Goal: Entertainment & Leisure: Browse casually

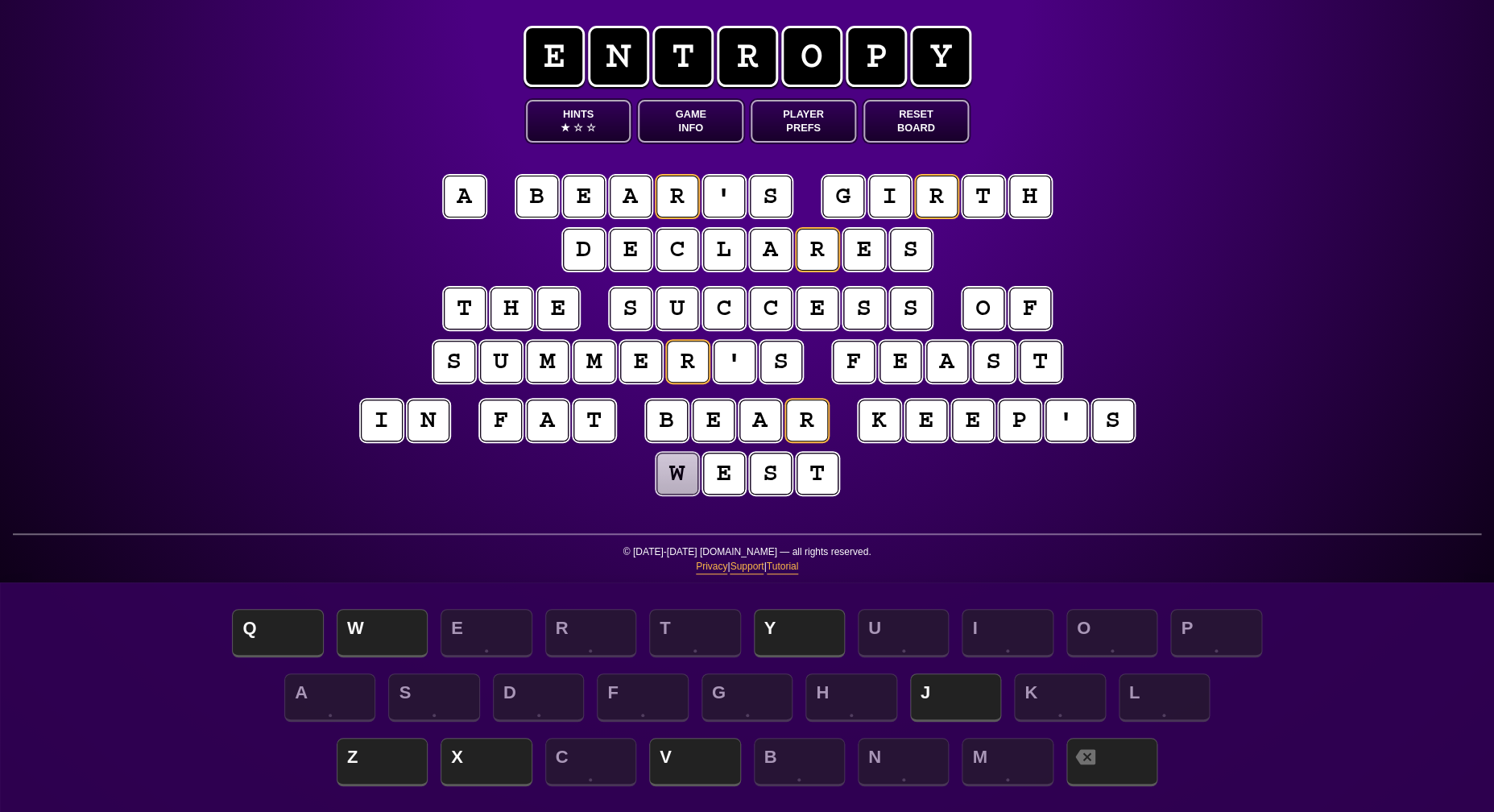
click at [534, 202] on puzzle-tile "b" at bounding box center [537, 197] width 42 height 42
click at [569, 474] on puzzle-line "i n f a t b e a r k e e p ' s w e s t" at bounding box center [747, 448] width 825 height 105
click at [674, 112] on button "Game Info" at bounding box center [691, 121] width 105 height 43
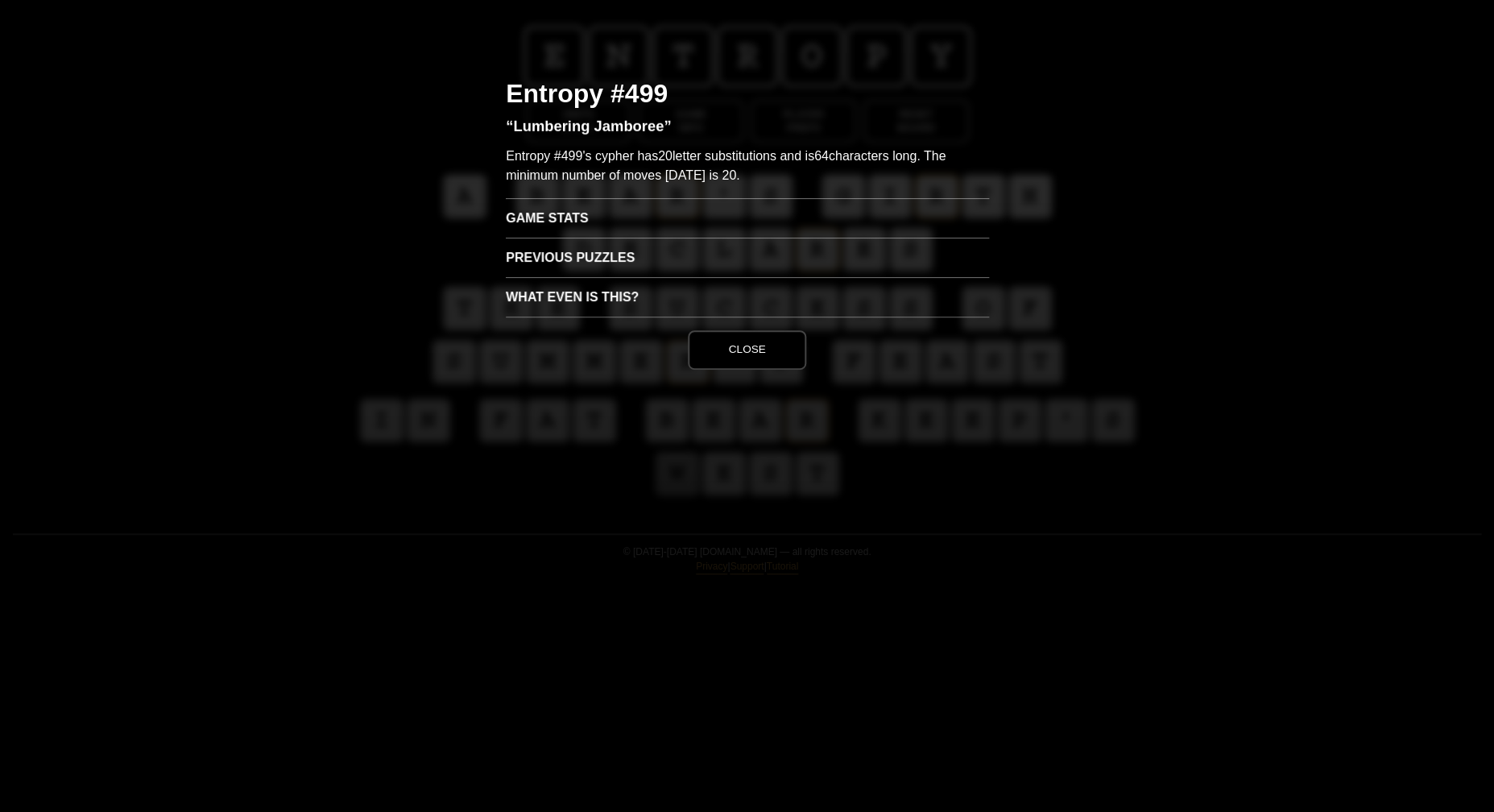
click at [763, 351] on button "Close" at bounding box center [746, 349] width 117 height 39
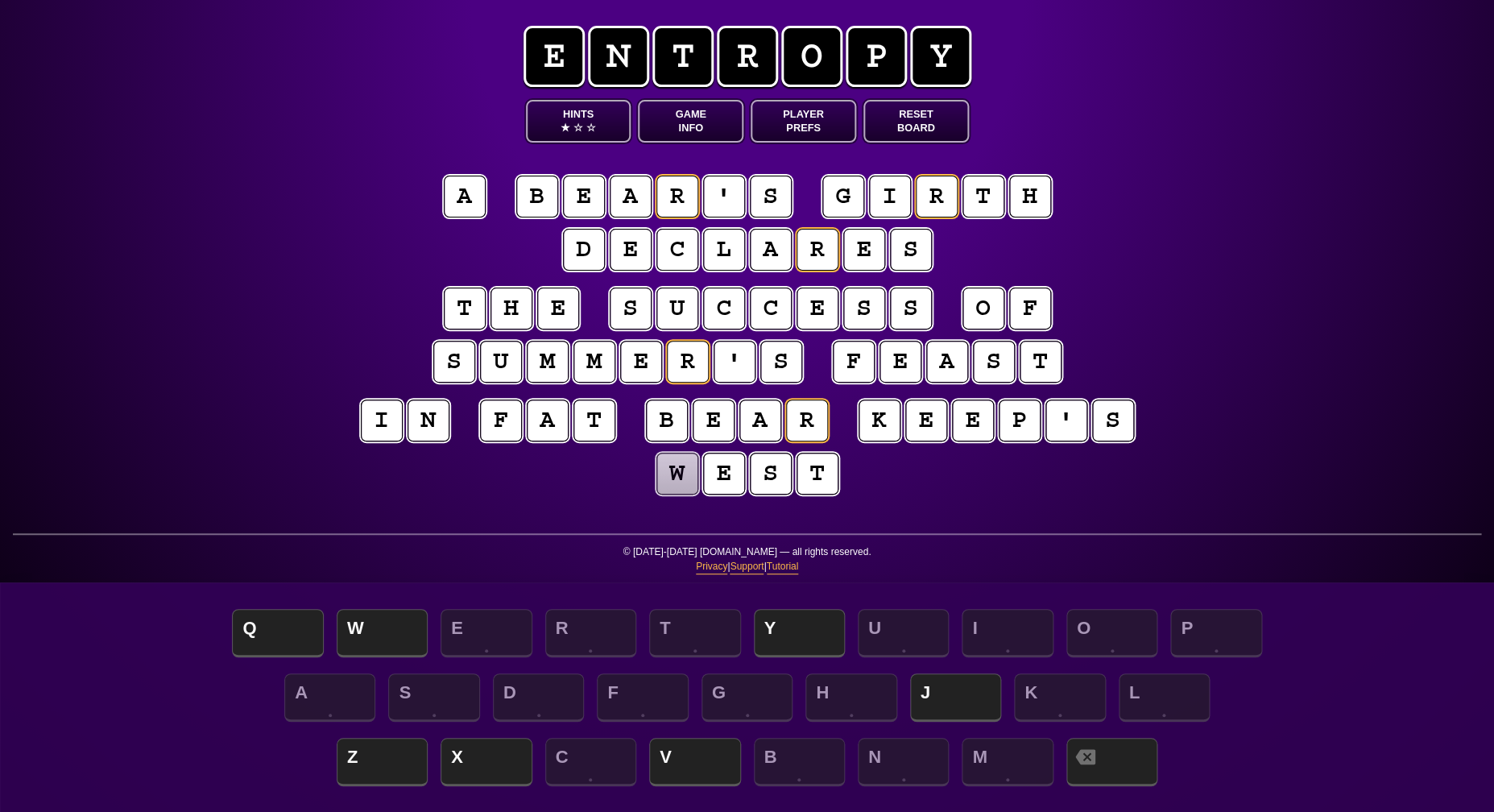
click at [1012, 418] on puzzle-tile "p" at bounding box center [1020, 421] width 42 height 42
click at [843, 201] on puzzle-tile "g" at bounding box center [844, 197] width 42 height 42
click at [880, 204] on puzzle-tile "i" at bounding box center [890, 197] width 42 height 42
click at [990, 469] on puzzle-line "i n f a t b e a r k e e p ' s w e s t" at bounding box center [747, 448] width 825 height 105
click at [878, 426] on puzzle-tile "k" at bounding box center [879, 421] width 42 height 42
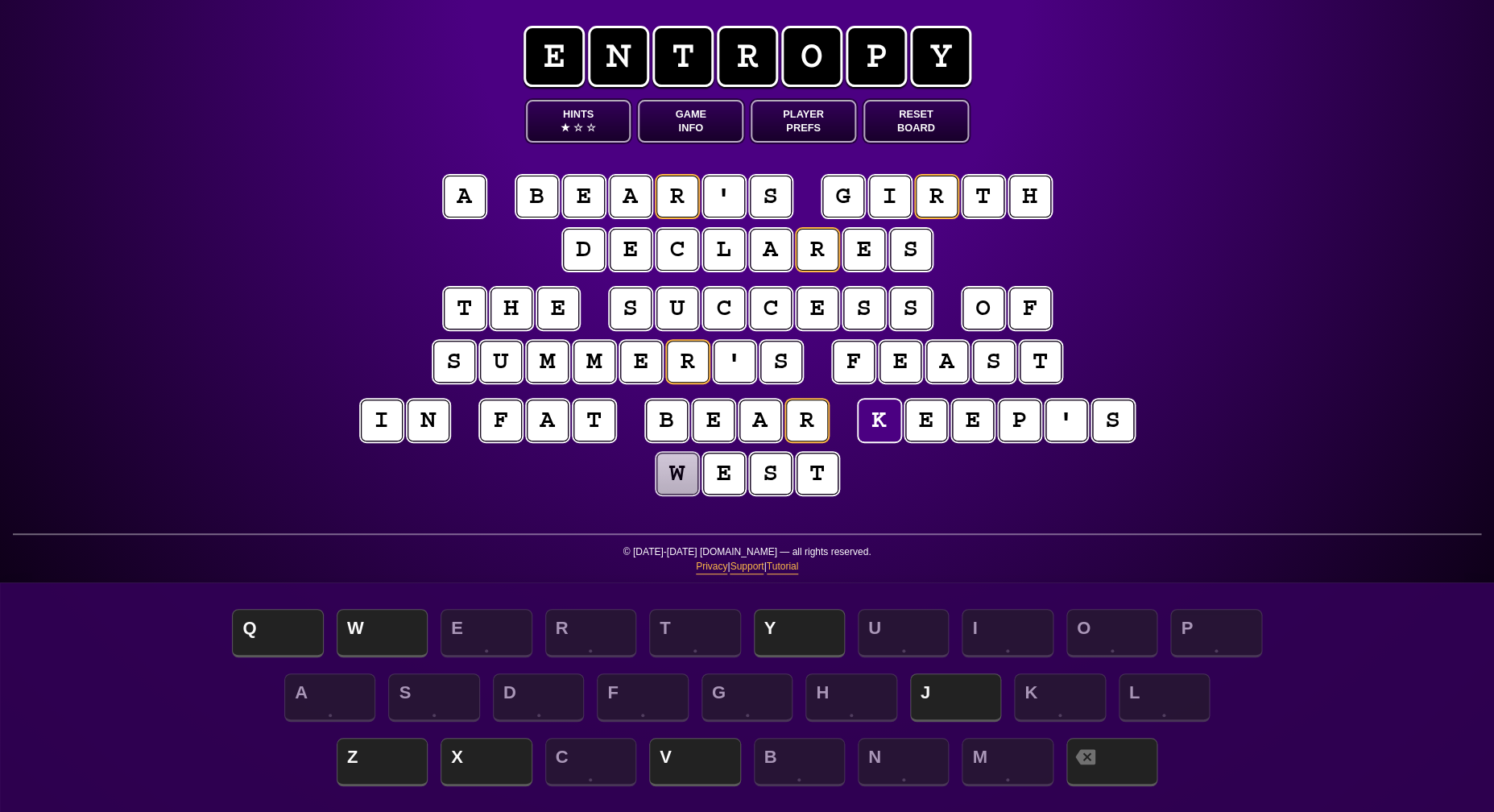
click at [1005, 419] on puzzle-tile "p" at bounding box center [1020, 421] width 42 height 42
click at [889, 424] on puzzle-tile "k" at bounding box center [879, 421] width 42 height 42
click at [1206, 641] on span "P" at bounding box center [1216, 634] width 91 height 48
click at [1010, 427] on puzzle-tile "z" at bounding box center [1020, 421] width 42 height 42
click at [1043, 703] on span "K" at bounding box center [1060, 698] width 91 height 48
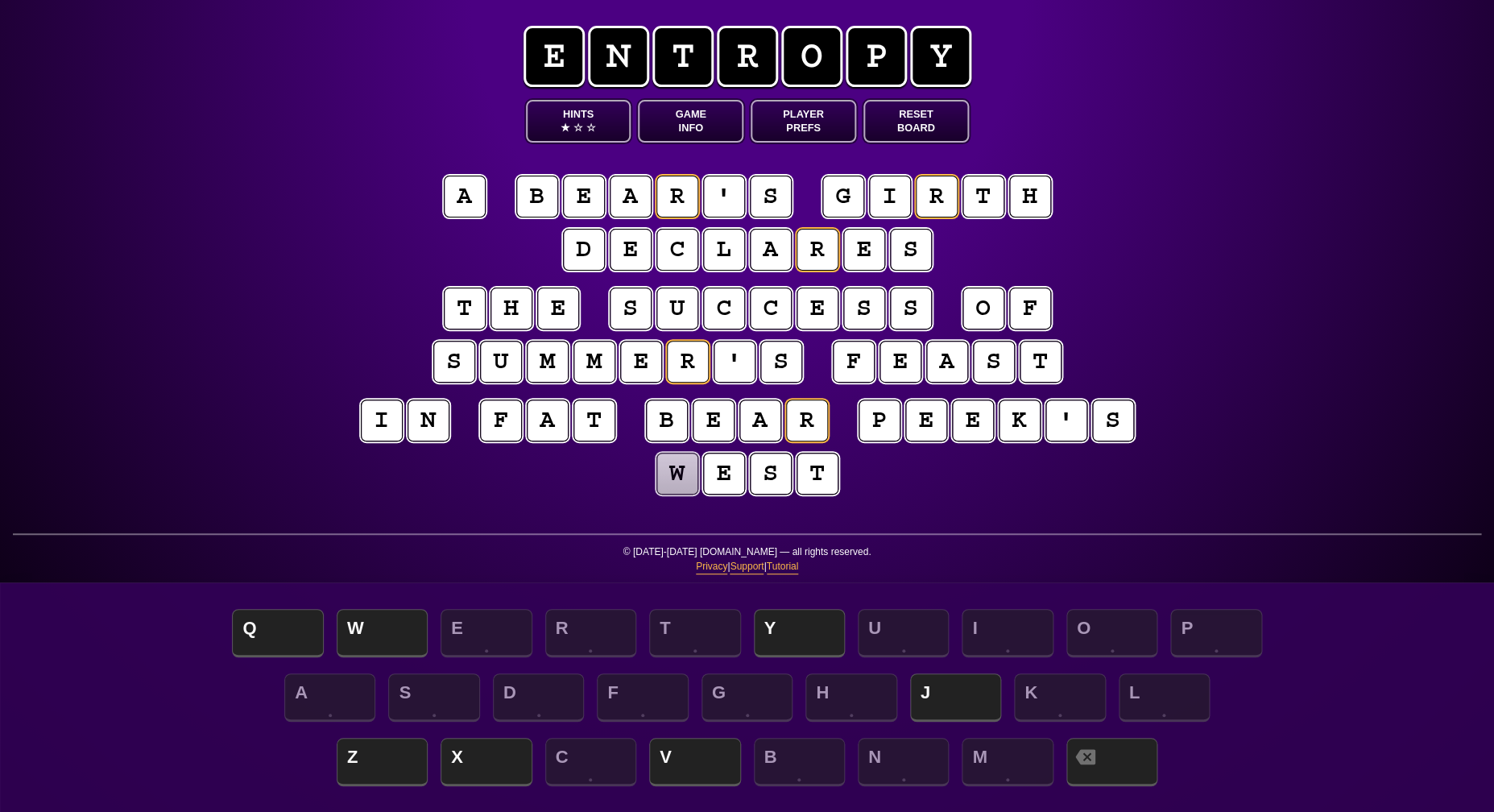
click at [689, 480] on puzzle-tile "w" at bounding box center [677, 474] width 42 height 42
click at [927, 699] on span "J" at bounding box center [955, 698] width 91 height 48
click at [882, 429] on puzzle-tile "p" at bounding box center [879, 421] width 42 height 42
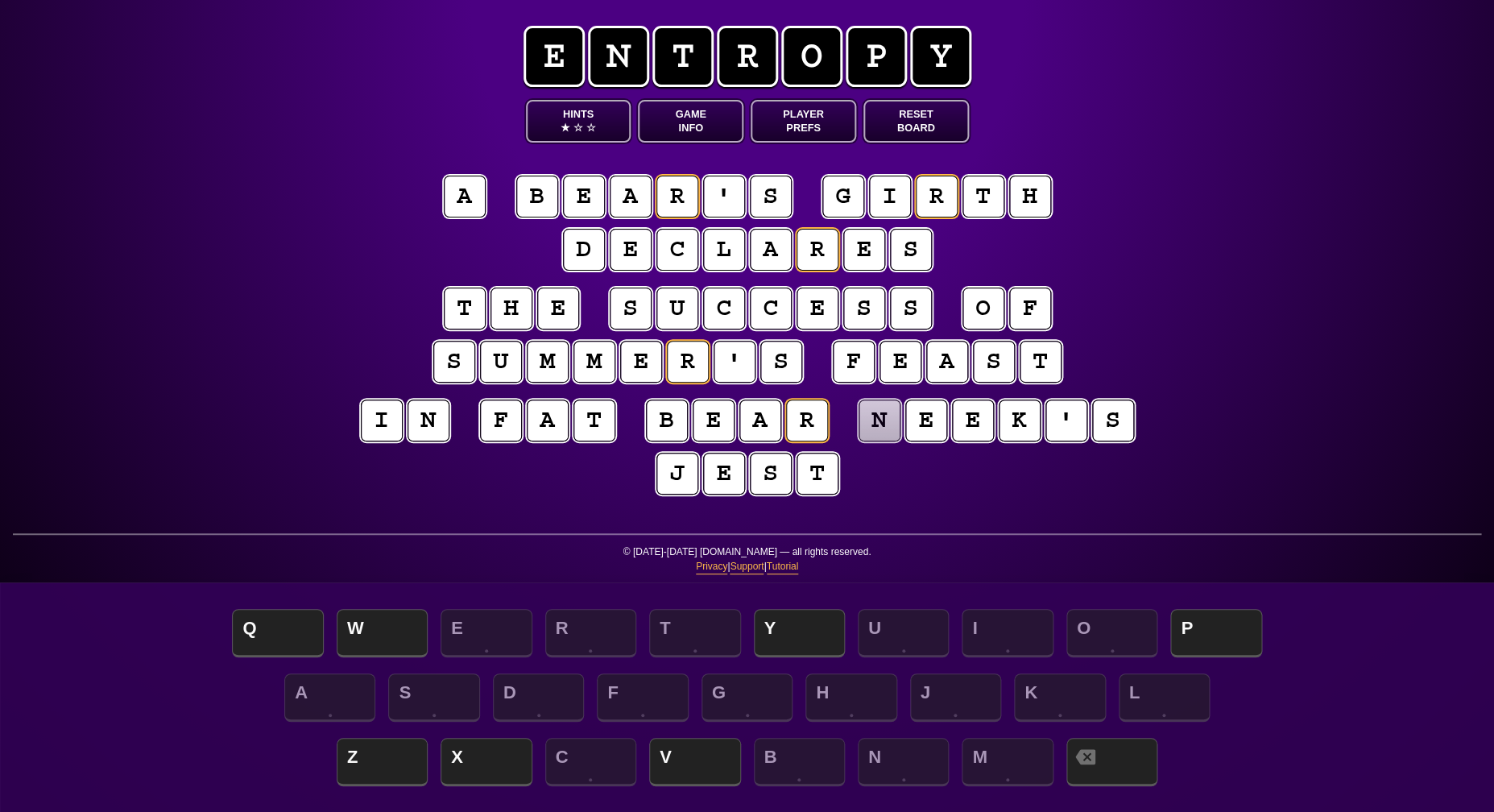
click at [1012, 432] on puzzle-tile "k" at bounding box center [1020, 421] width 42 height 42
click at [676, 472] on puzzle-tile "j" at bounding box center [677, 474] width 42 height 42
click at [464, 209] on puzzle-tile "a" at bounding box center [465, 197] width 42 height 42
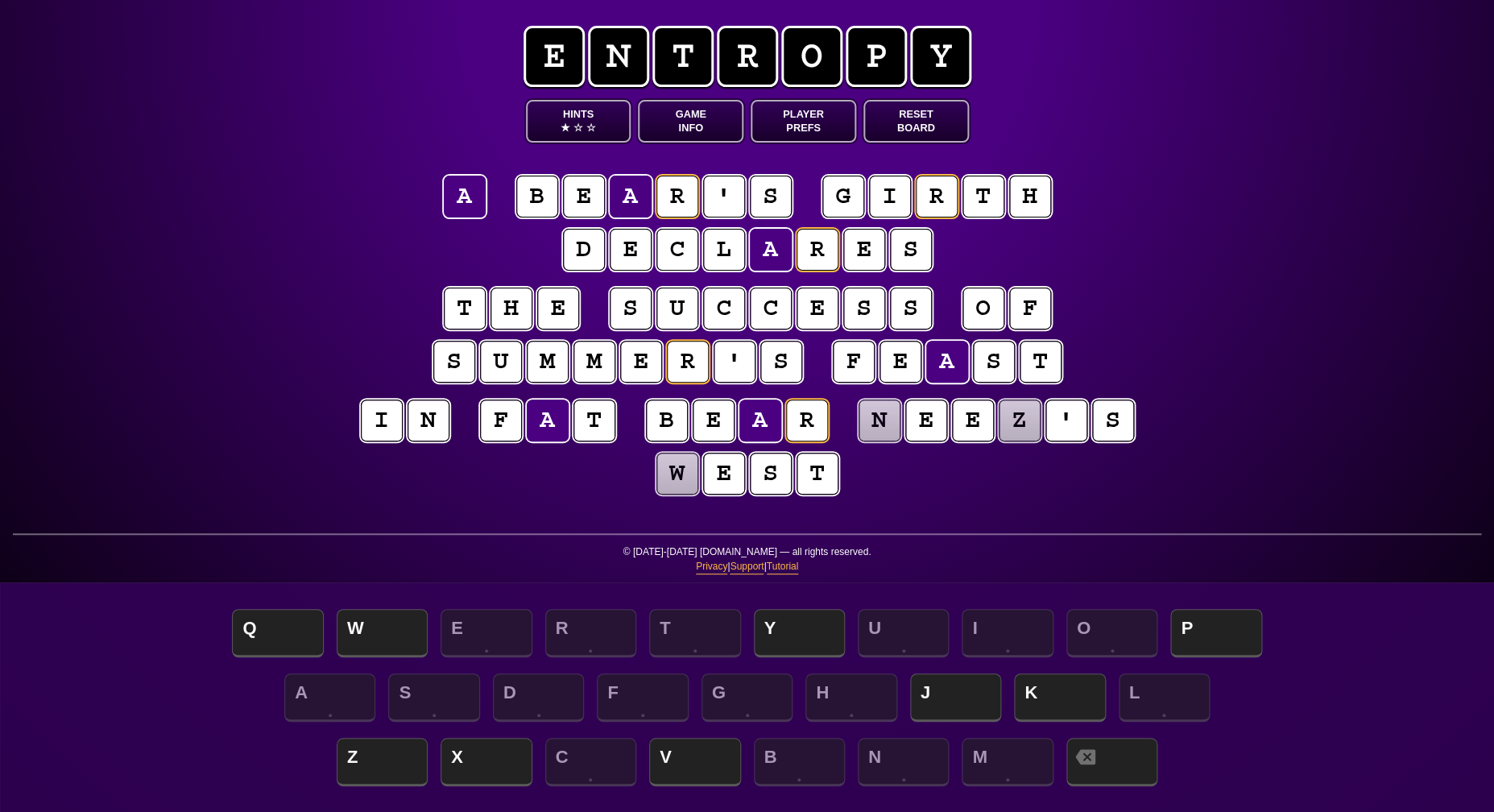
click at [535, 203] on puzzle-tile "b" at bounding box center [537, 197] width 42 height 42
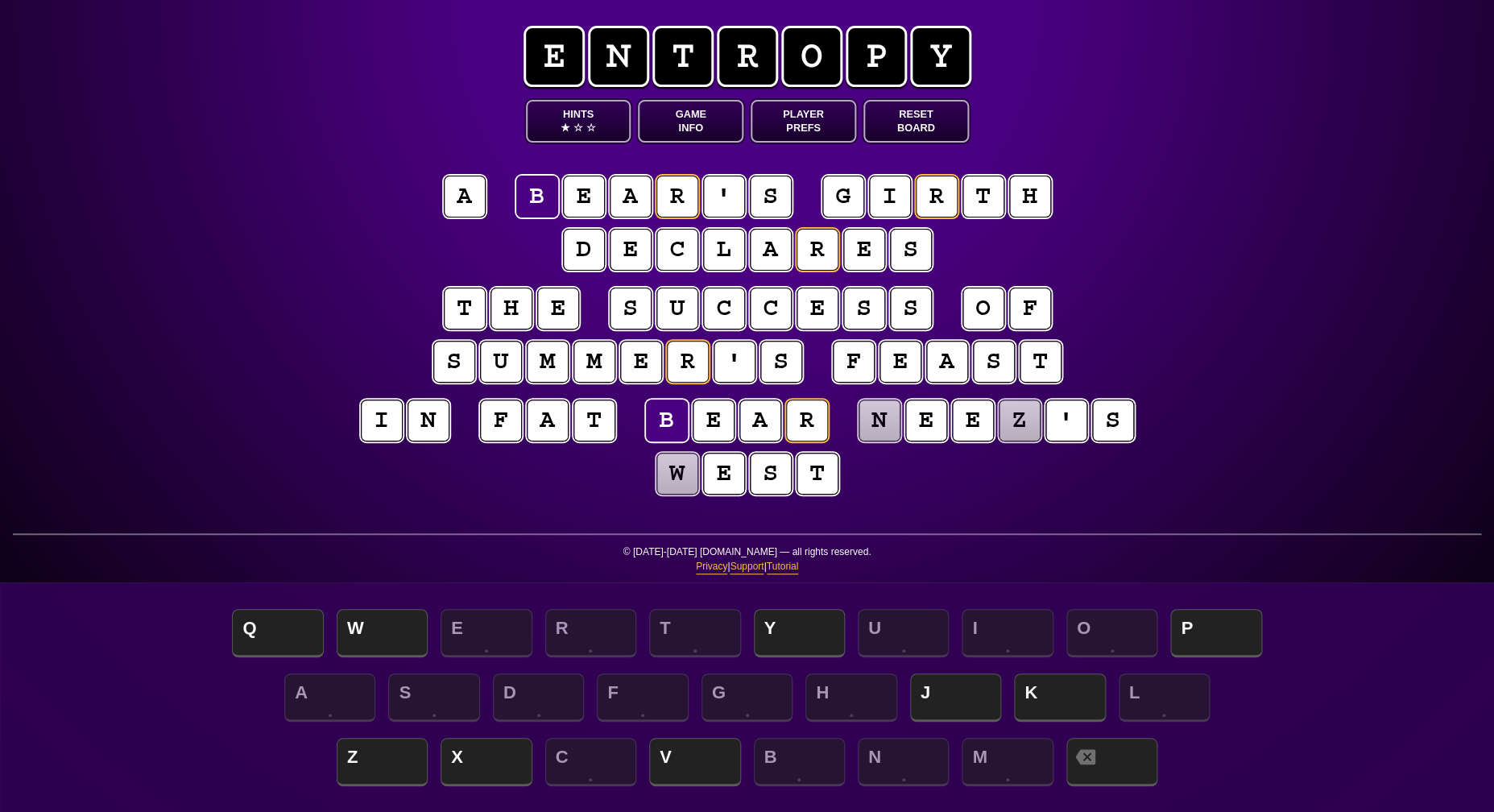
click at [684, 119] on button "Game Info" at bounding box center [691, 121] width 105 height 43
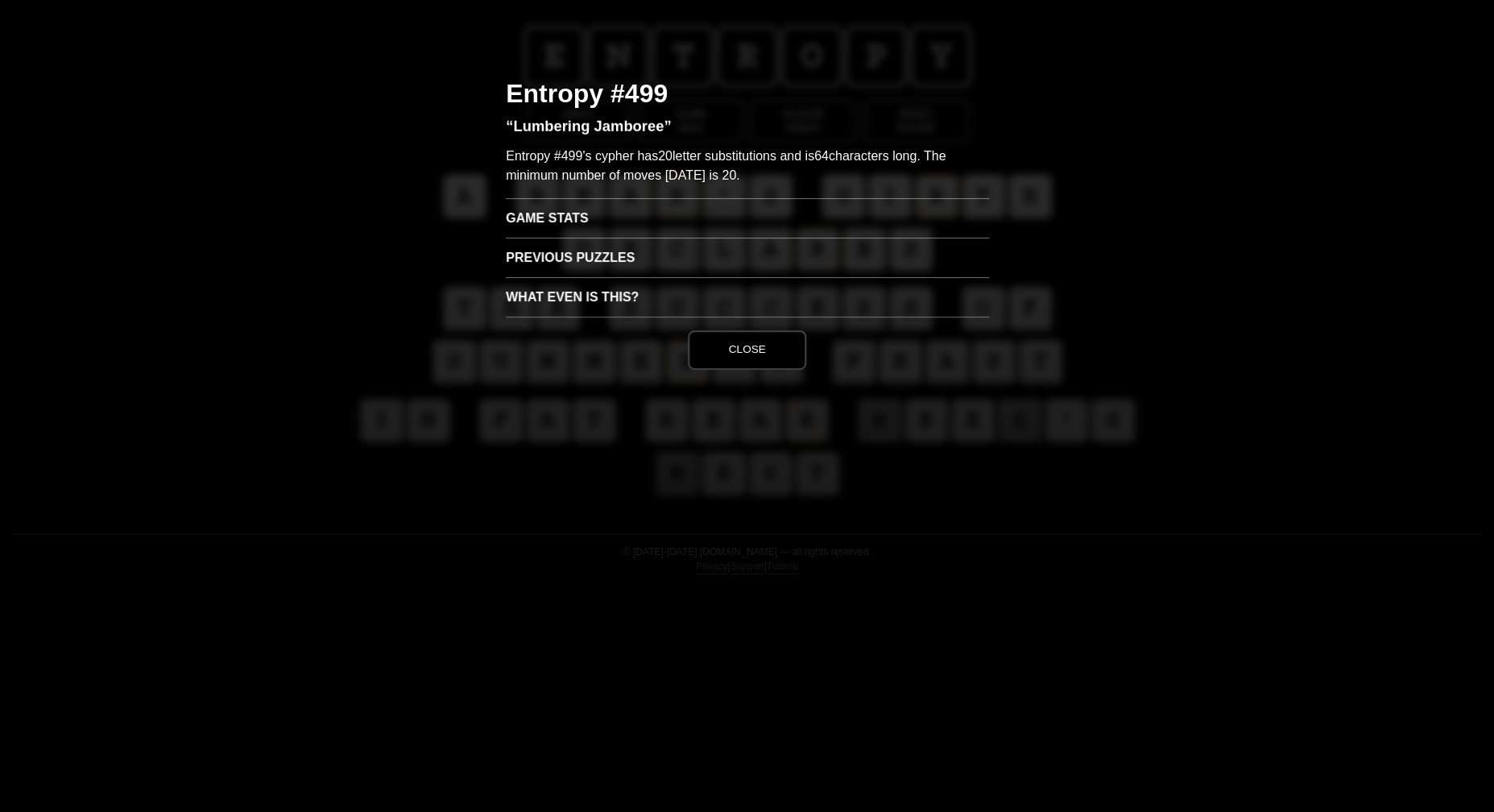
click at [588, 218] on h3 "Game Stats" at bounding box center [747, 218] width 483 height 40
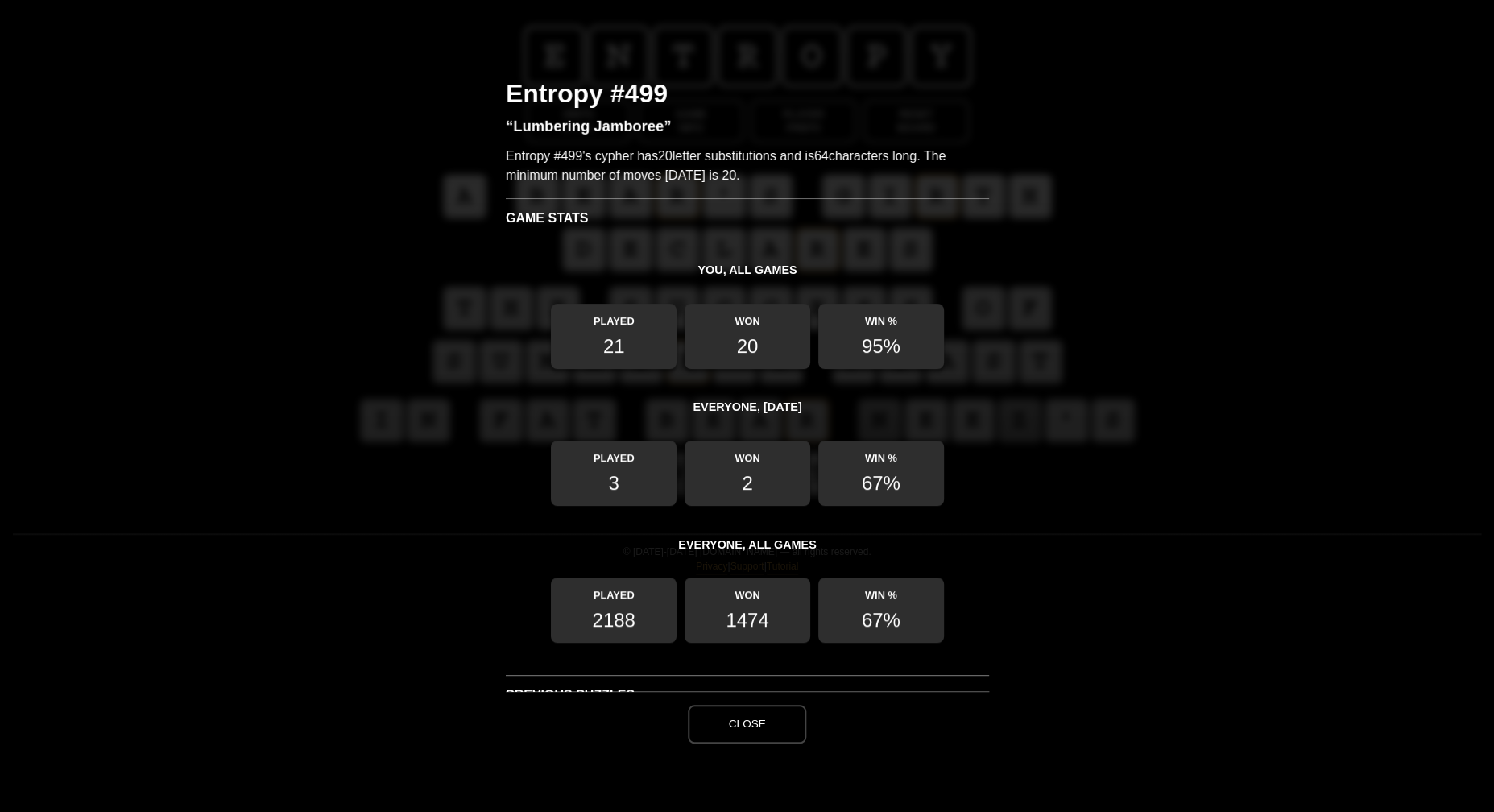
click at [738, 721] on button "Close" at bounding box center [746, 724] width 117 height 39
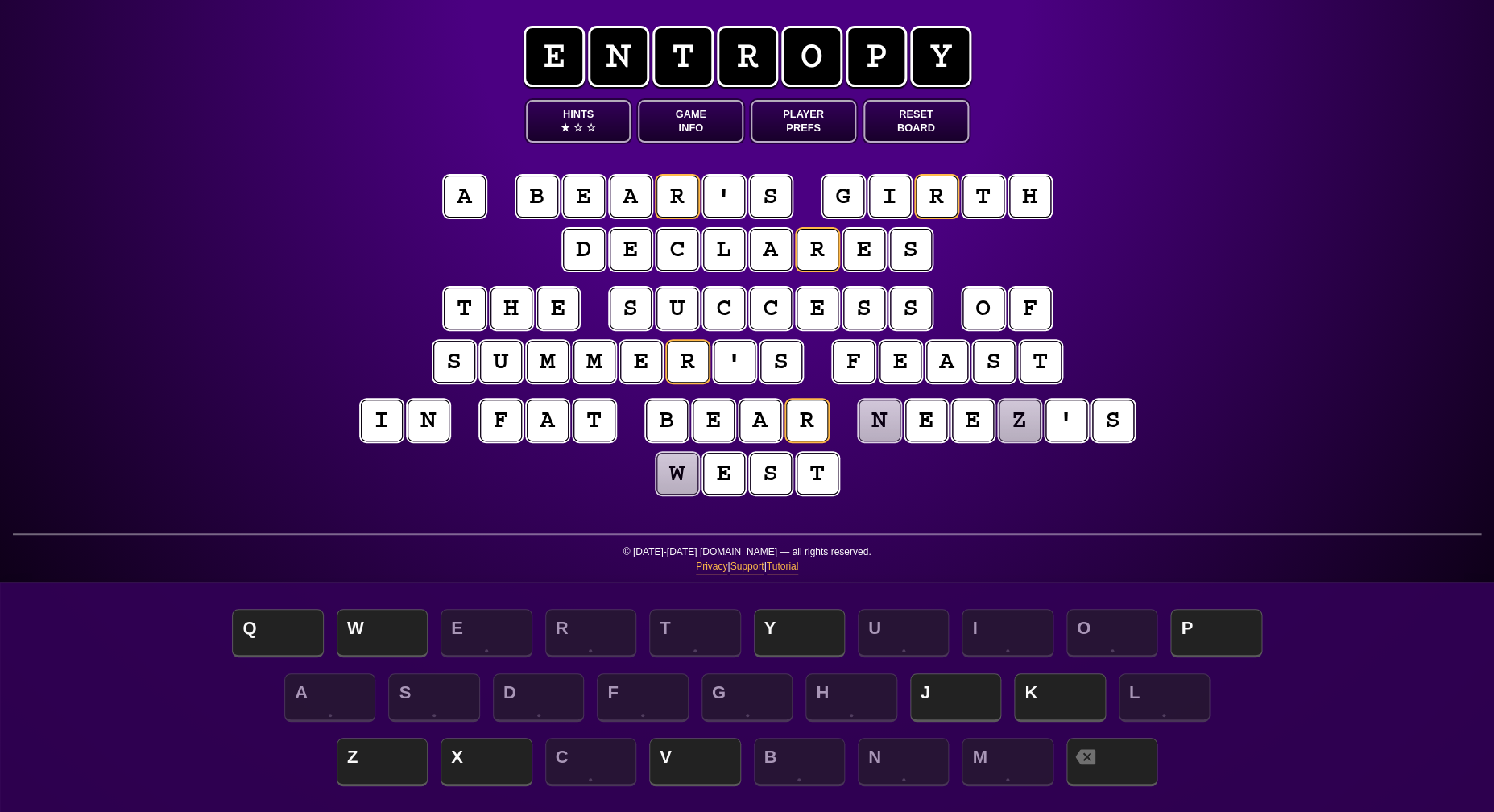
click at [541, 213] on puzzle-tile "b" at bounding box center [537, 197] width 42 height 42
click at [290, 358] on div "e n t r o p y Hints ★ ☆ ☆ Game Info Player Prefs Reset Board a b e a r ' s g i …" at bounding box center [747, 406] width 1494 height 812
click at [672, 486] on puzzle-tile "w" at bounding box center [677, 474] width 42 height 42
click at [392, 752] on span "Z" at bounding box center [382, 763] width 91 height 48
click at [877, 412] on puzzle-tile "n" at bounding box center [879, 421] width 42 height 42
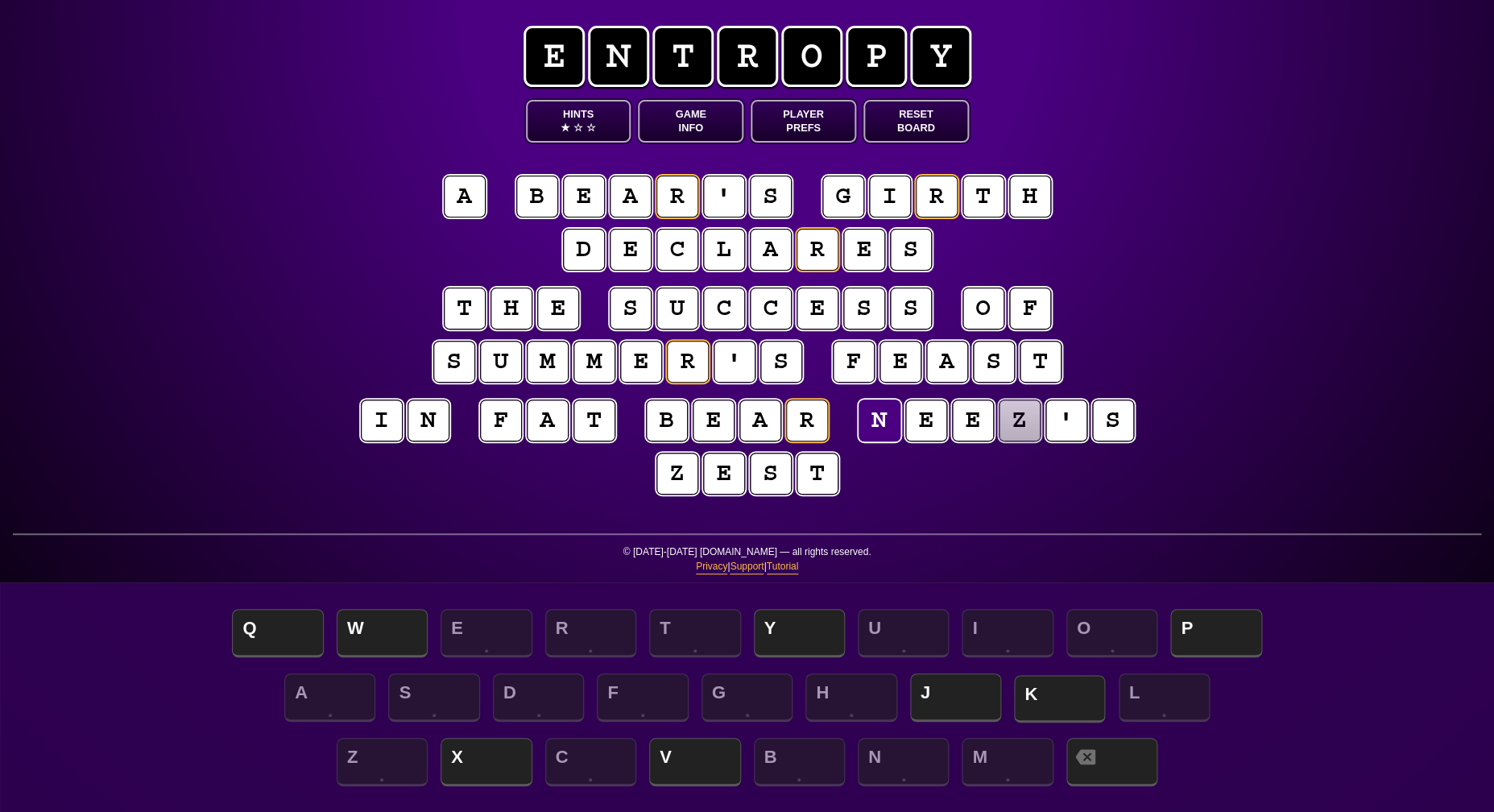
click at [1035, 687] on span "K" at bounding box center [1060, 698] width 91 height 48
click at [1025, 415] on puzzle-tile "z" at bounding box center [1020, 421] width 42 height 42
click at [1196, 619] on span "P" at bounding box center [1216, 634] width 91 height 48
click at [912, 427] on puzzle-tile "e" at bounding box center [926, 421] width 42 height 42
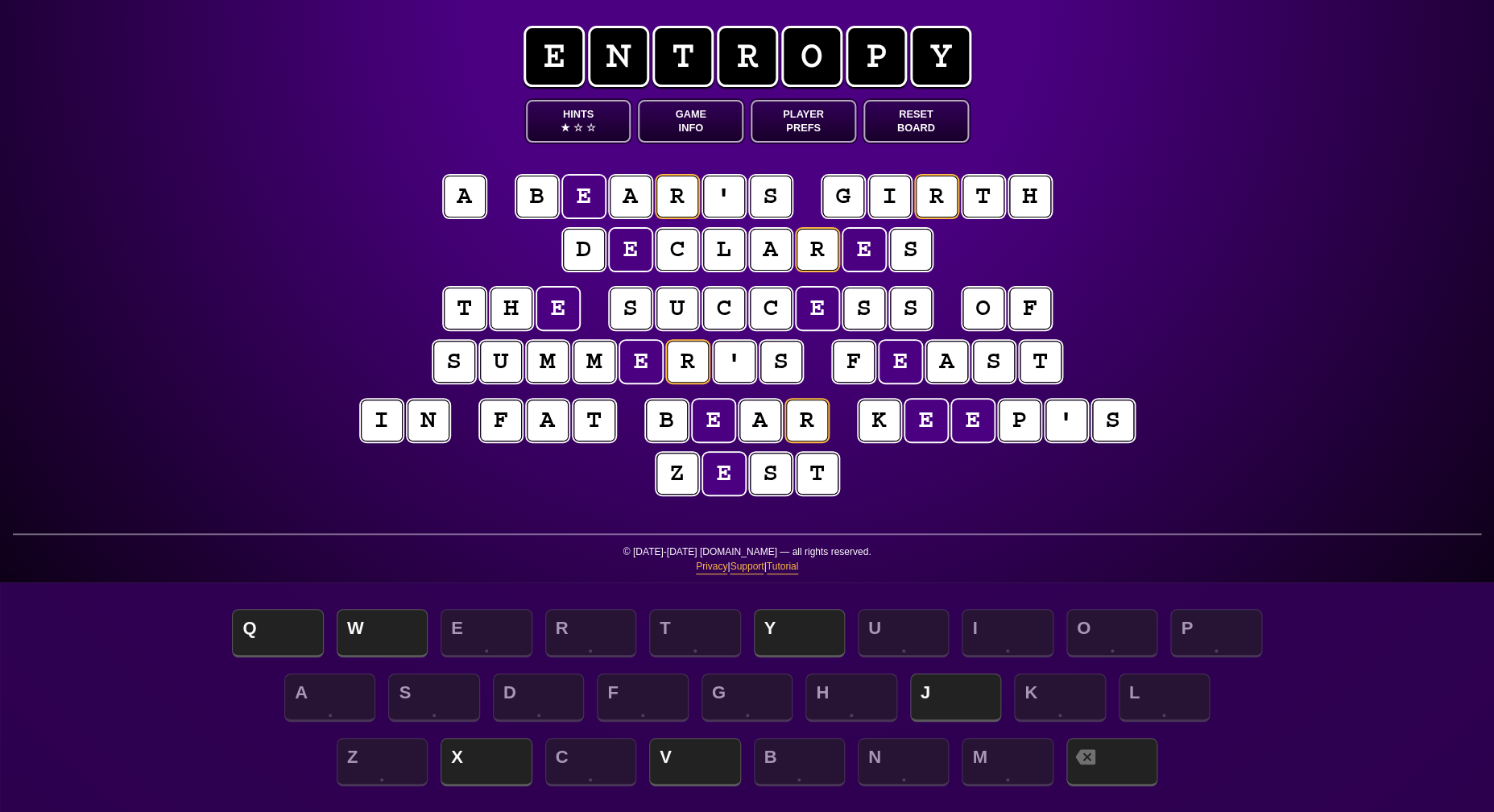
click at [828, 461] on puzzle-tile "t" at bounding box center [818, 474] width 42 height 42
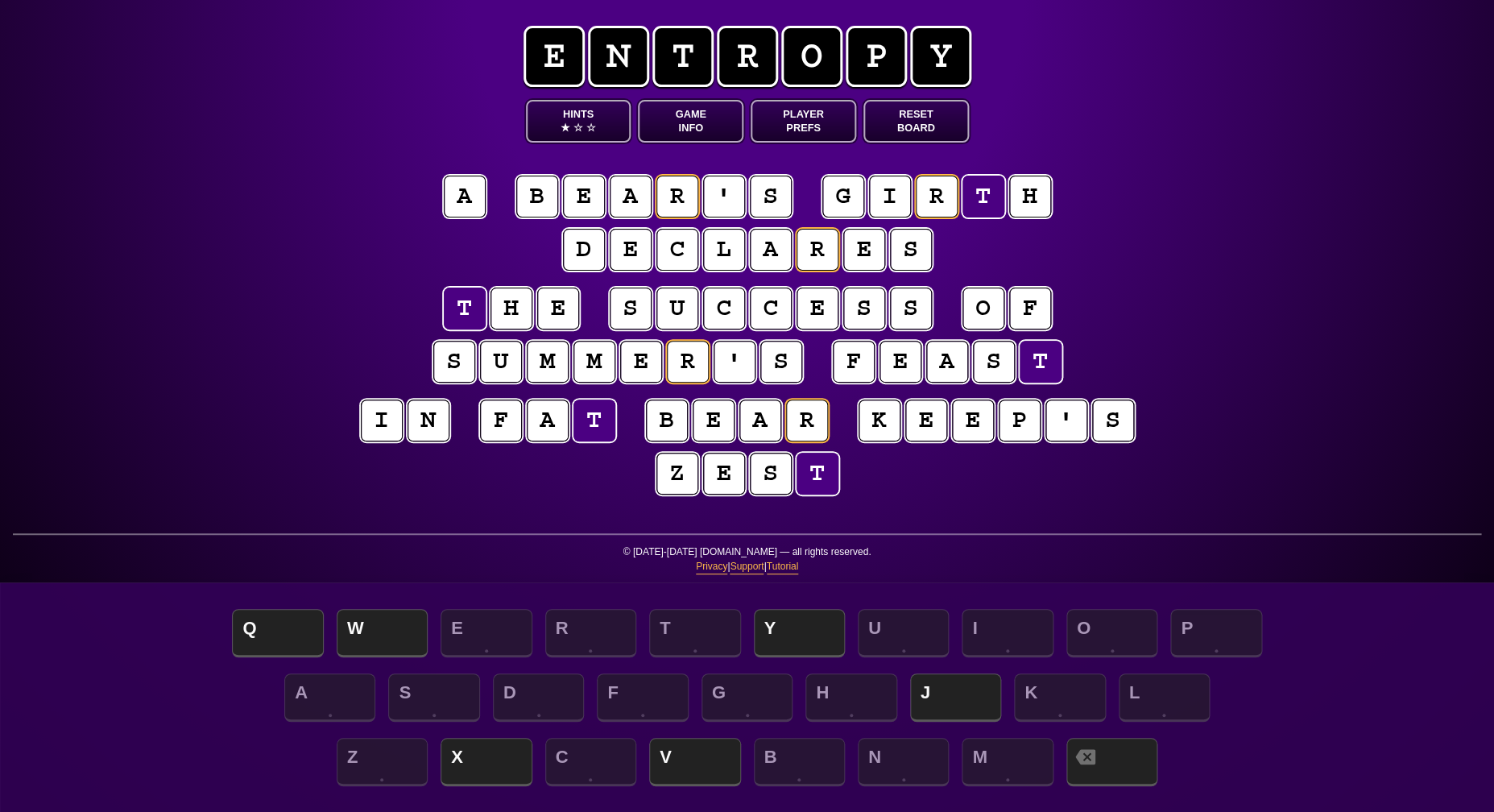
click at [390, 435] on puzzle-tile "i" at bounding box center [382, 421] width 42 height 42
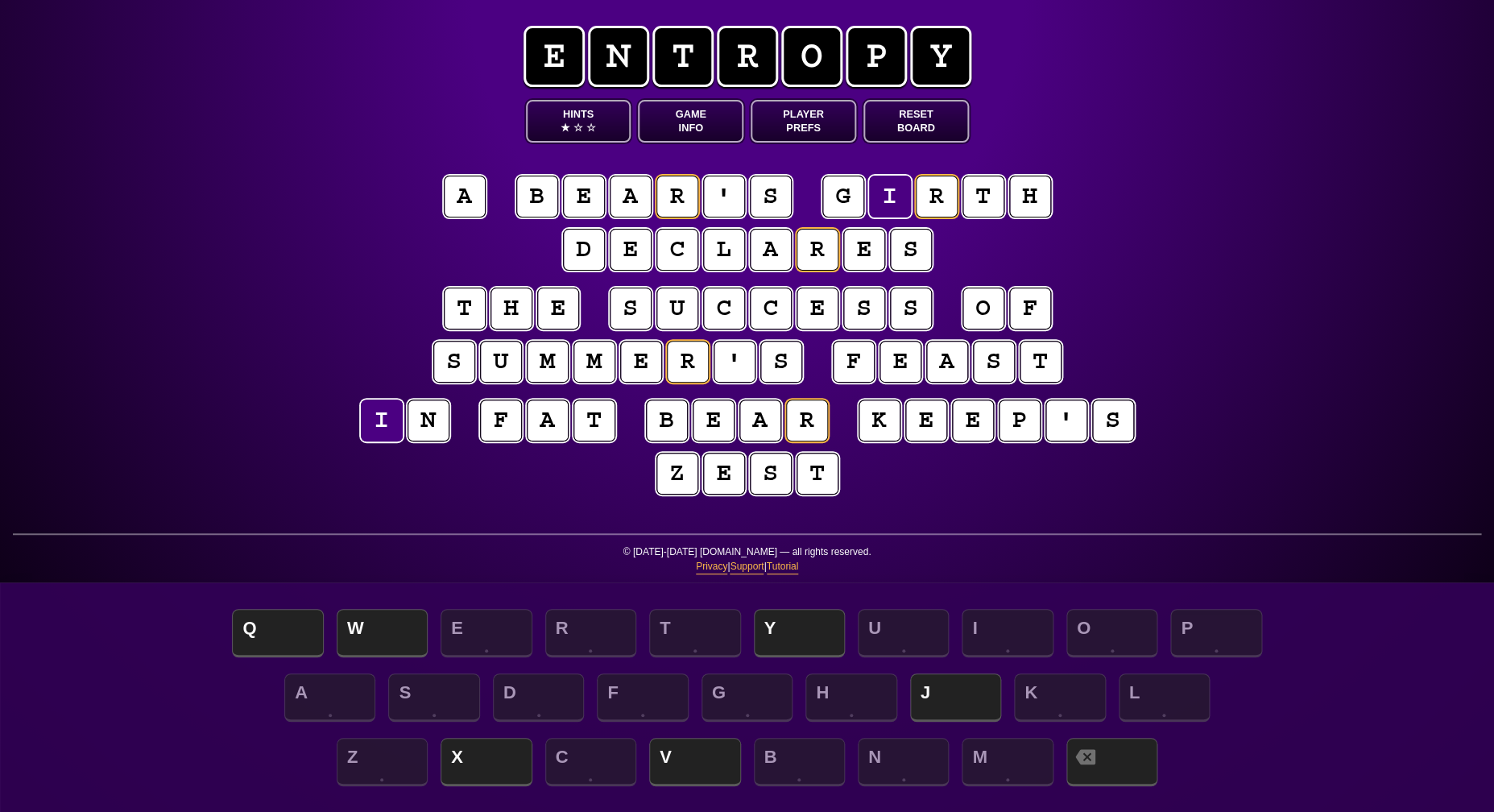
click at [385, 464] on puzzle-line "i n f a t b e a r k e e p ' s z e s t" at bounding box center [747, 448] width 825 height 105
click at [583, 132] on span "☆" at bounding box center [578, 127] width 10 height 14
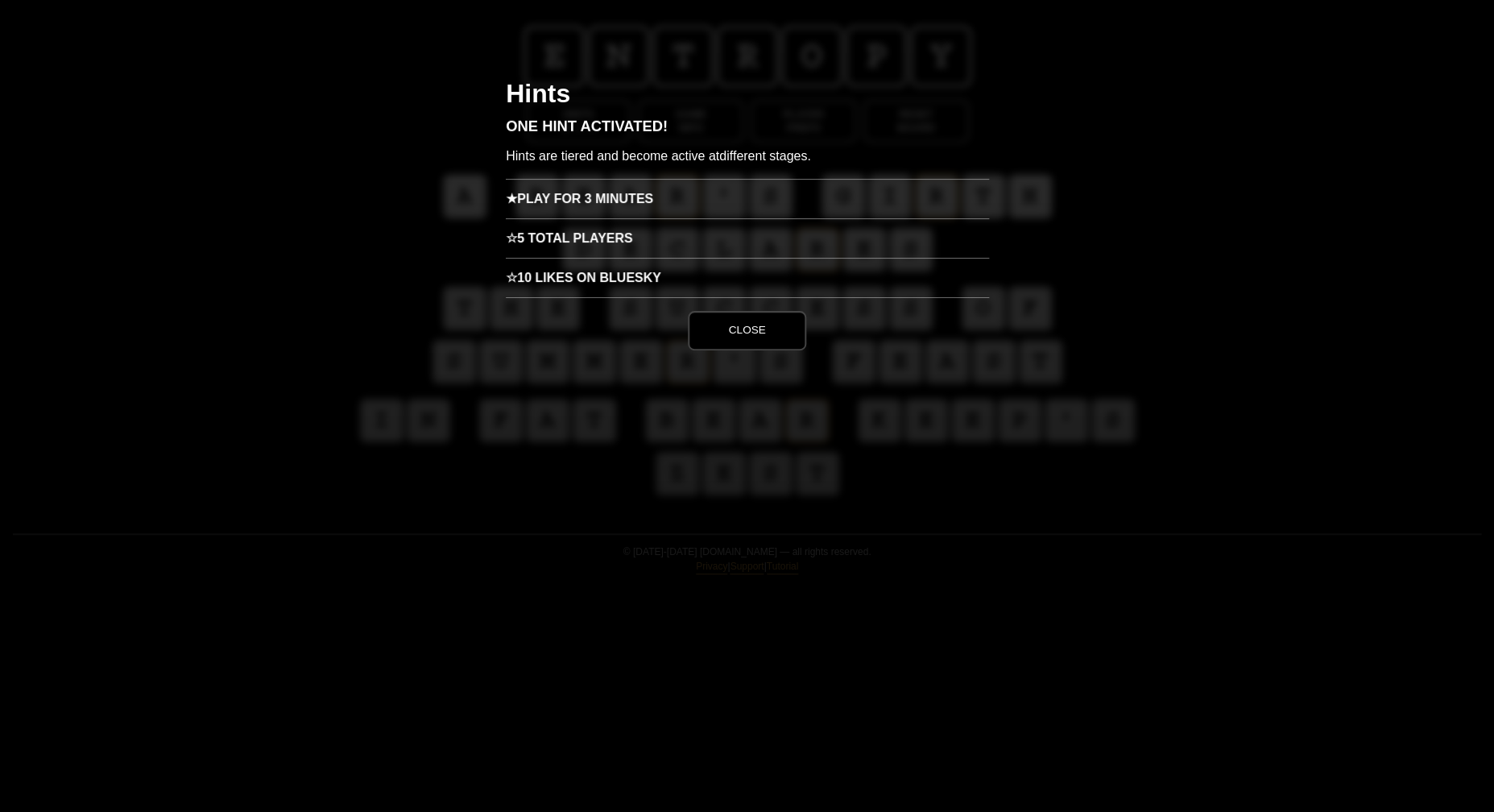
click at [613, 189] on h3 "★ Play for 3 minutes" at bounding box center [747, 198] width 483 height 40
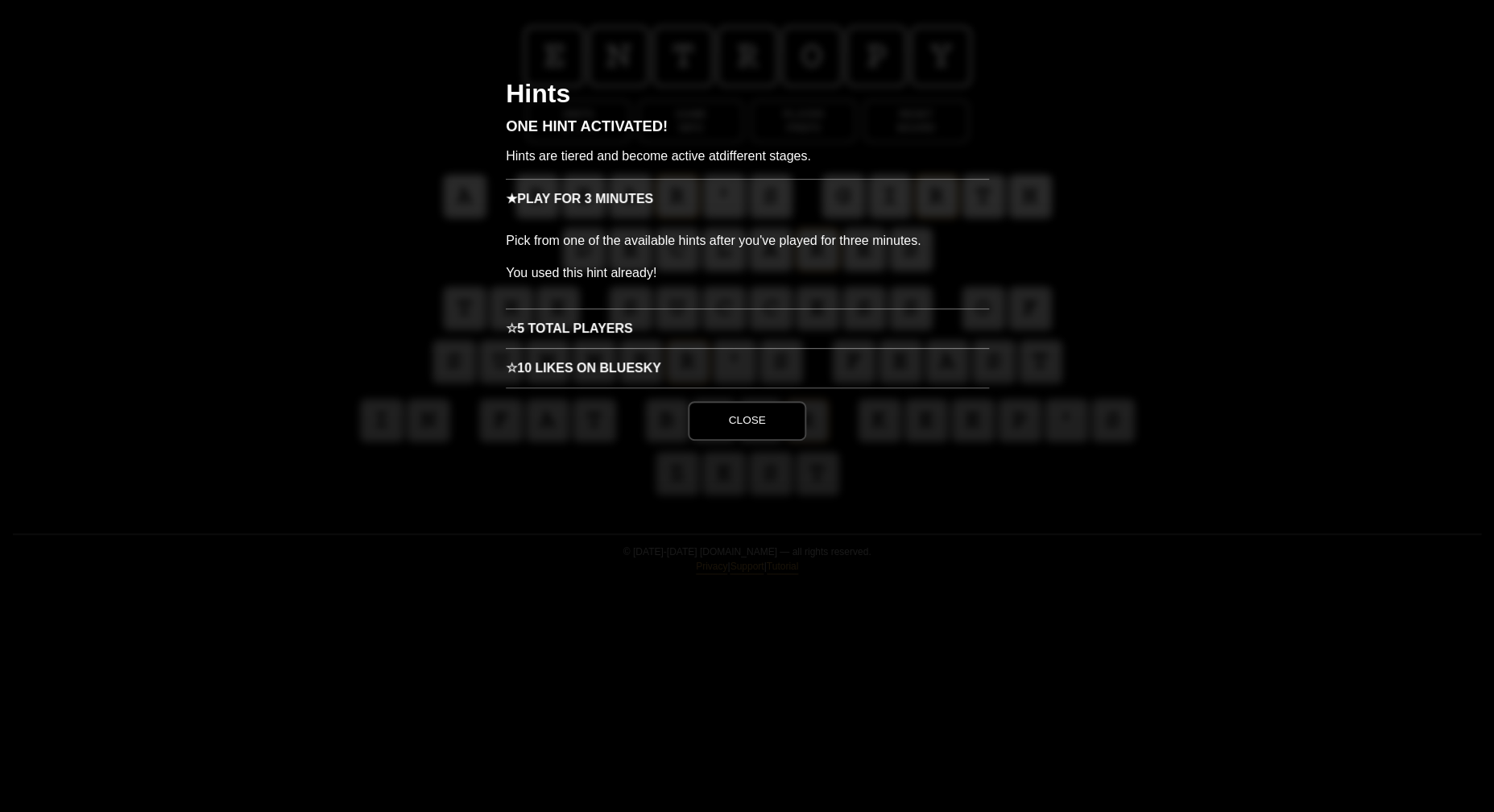
click at [619, 336] on h3 "☆ 5 Total Players" at bounding box center [747, 328] width 483 height 40
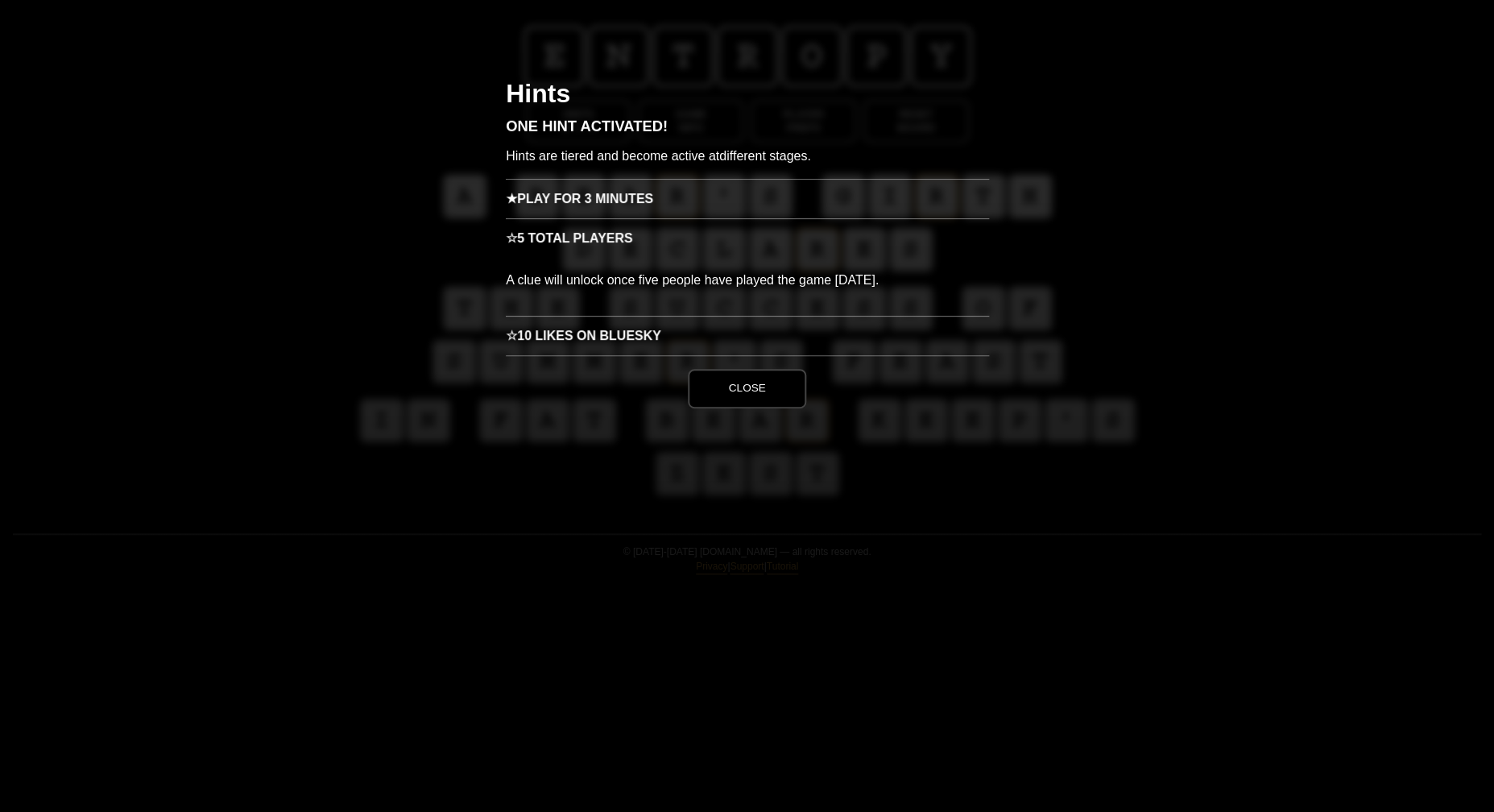
click at [767, 381] on button "Close" at bounding box center [746, 388] width 117 height 39
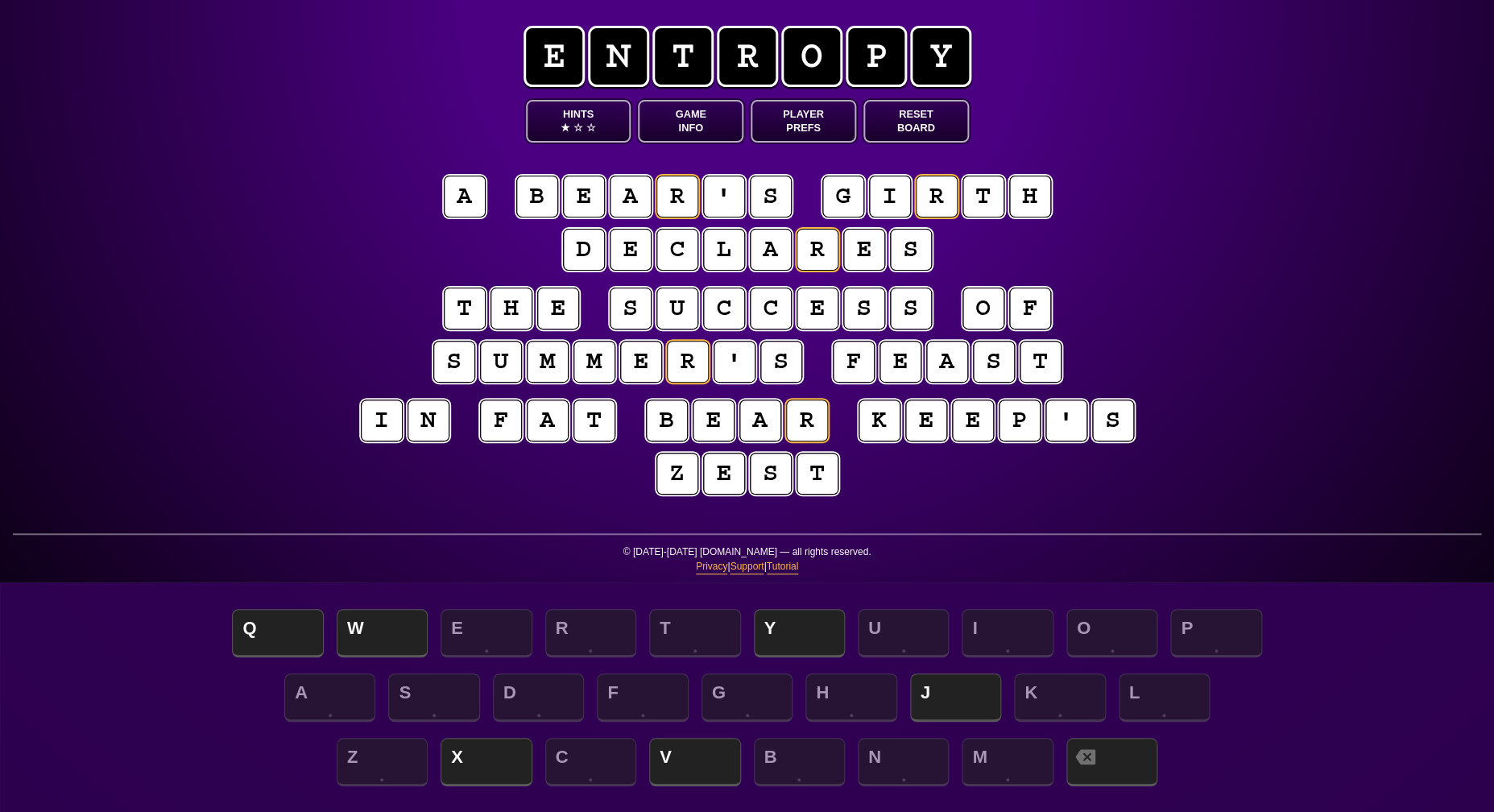
click at [874, 438] on puzzle-tile "k" at bounding box center [879, 421] width 42 height 42
click at [1031, 425] on puzzle-tile "p" at bounding box center [1020, 421] width 42 height 42
click at [678, 482] on puzzle-tile "z" at bounding box center [677, 474] width 42 height 42
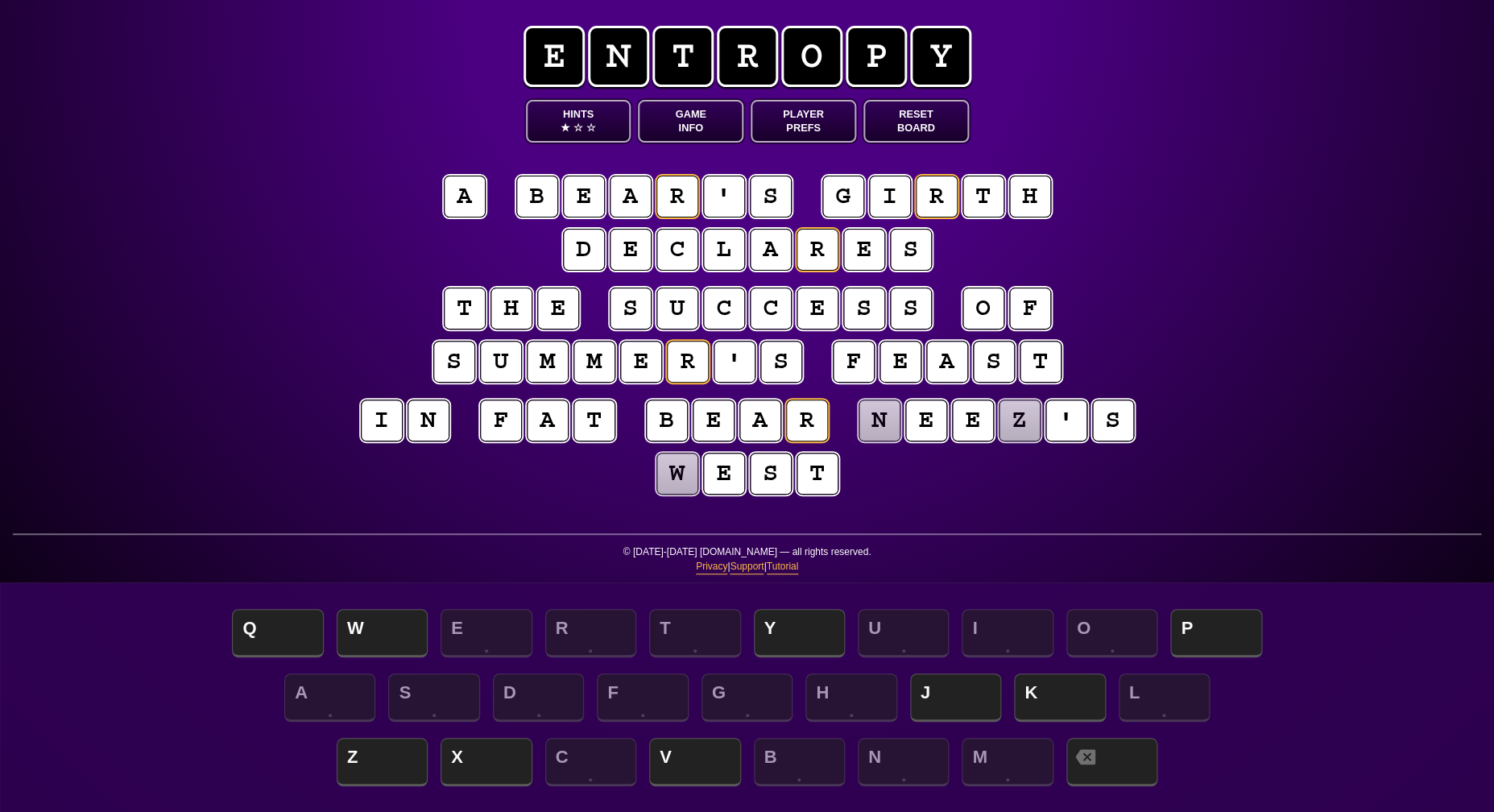
click at [535, 197] on puzzle-tile "b" at bounding box center [537, 197] width 42 height 42
click at [774, 644] on span "Y" at bounding box center [799, 634] width 91 height 48
click at [683, 474] on puzzle-tile "w" at bounding box center [677, 474] width 42 height 42
click at [785, 759] on span "B" at bounding box center [799, 763] width 91 height 48
click at [878, 431] on puzzle-tile "n" at bounding box center [879, 421] width 42 height 42
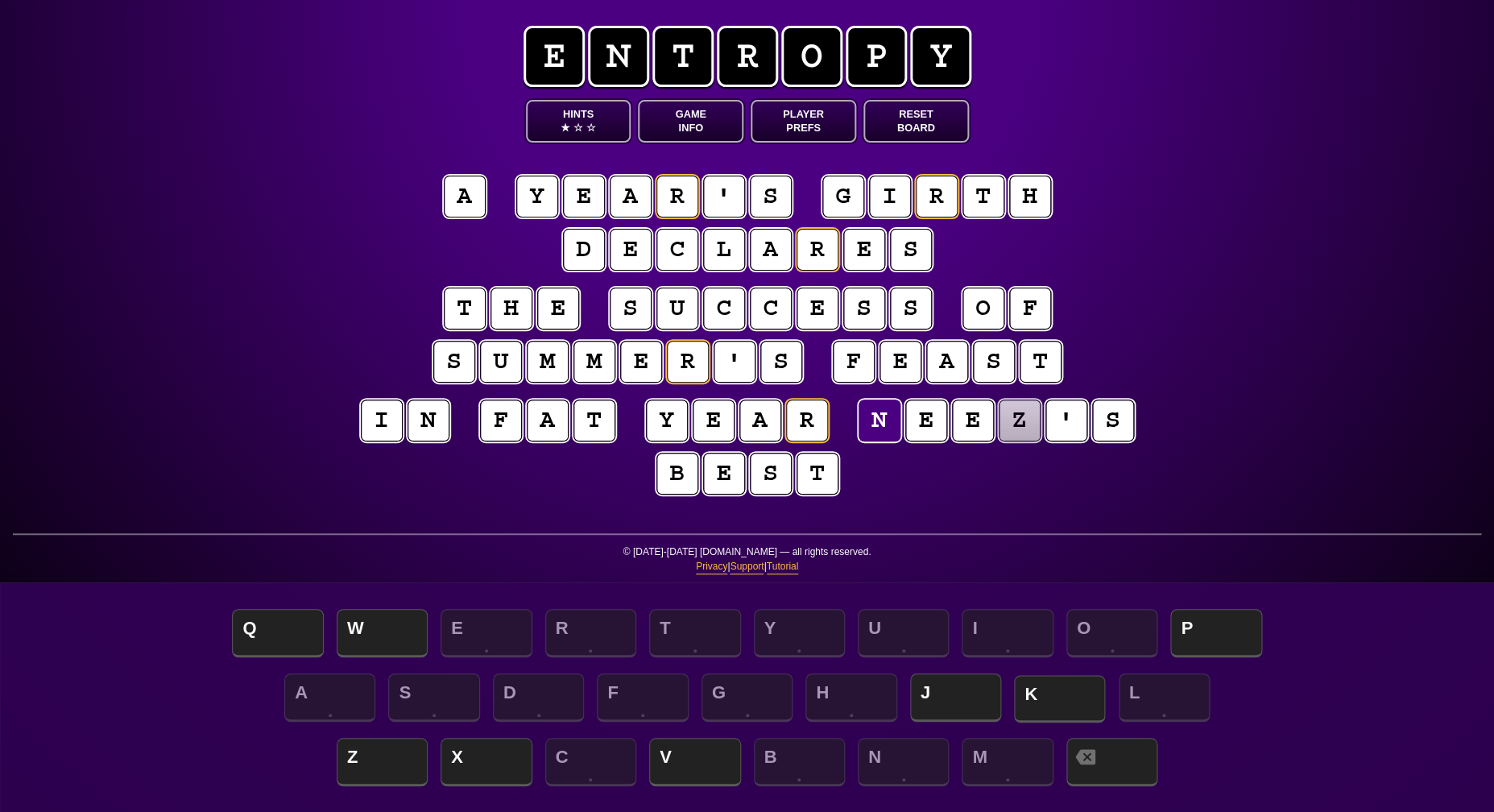
click at [1061, 705] on span "K" at bounding box center [1060, 698] width 91 height 48
click at [1016, 427] on puzzle-tile "z" at bounding box center [1020, 421] width 42 height 42
click at [1216, 606] on div "Q W E R T Y U I O P" at bounding box center [747, 635] width 1462 height 65
click at [1217, 617] on span "P" at bounding box center [1216, 634] width 91 height 48
click at [1217, 631] on span "P" at bounding box center [1216, 634] width 91 height 48
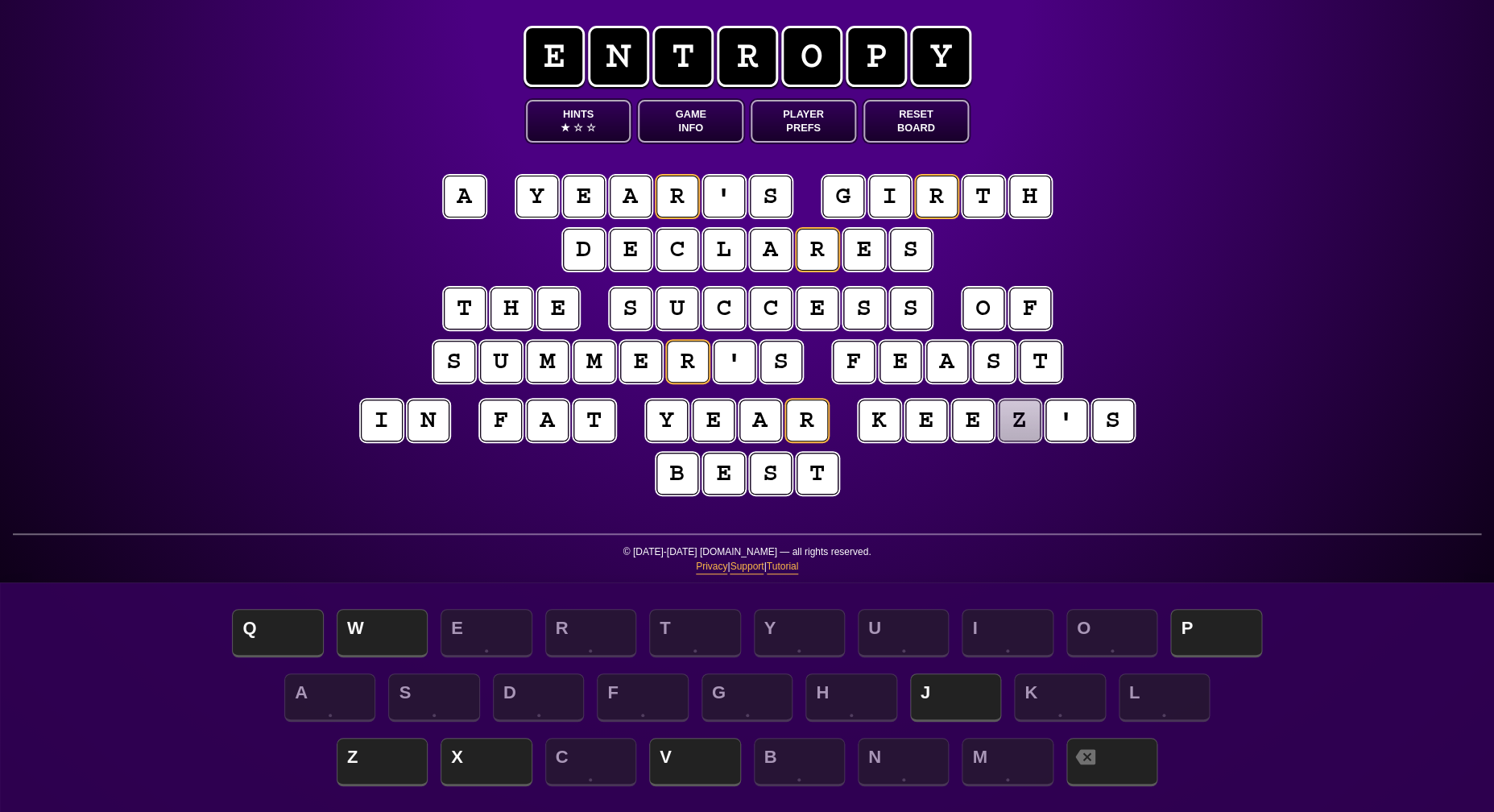
click at [1009, 428] on puzzle-tile "z" at bounding box center [1020, 421] width 42 height 42
click at [1203, 615] on span "P" at bounding box center [1216, 634] width 91 height 48
click at [998, 305] on puzzle-tile "o" at bounding box center [984, 308] width 42 height 42
click at [1188, 306] on div "e n t r o p y Hints ★ ☆ ☆ Game Info Player Prefs Reset Board a y e a r ' s g i …" at bounding box center [747, 406] width 1494 height 812
click at [673, 484] on puzzle-tile "b" at bounding box center [677, 474] width 42 height 42
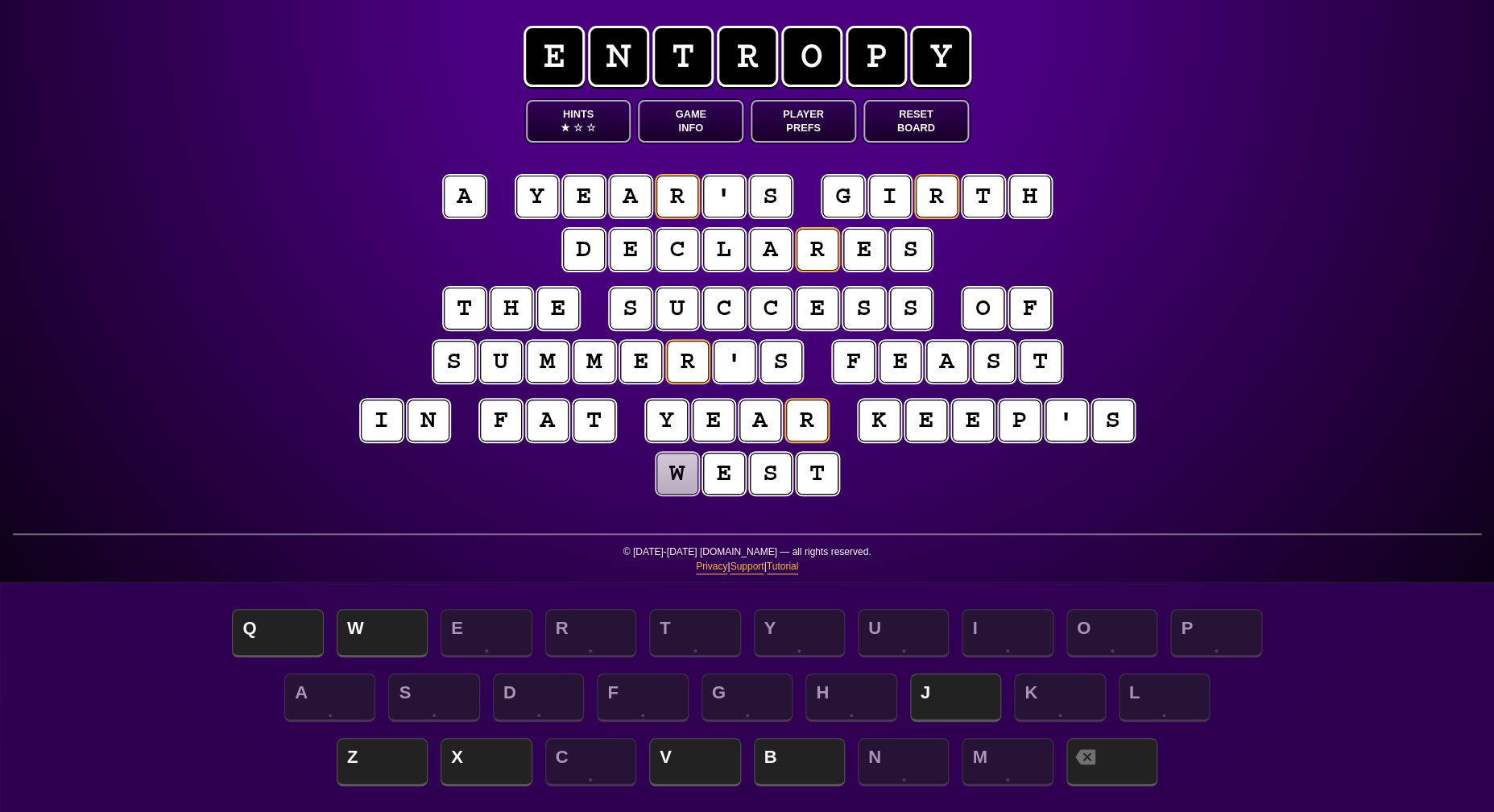
click at [869, 432] on puzzle-tile "k" at bounding box center [879, 421] width 42 height 42
click at [1014, 431] on puzzle-tile "p" at bounding box center [1020, 421] width 42 height 42
click at [530, 196] on puzzle-tile "y" at bounding box center [537, 197] width 42 height 42
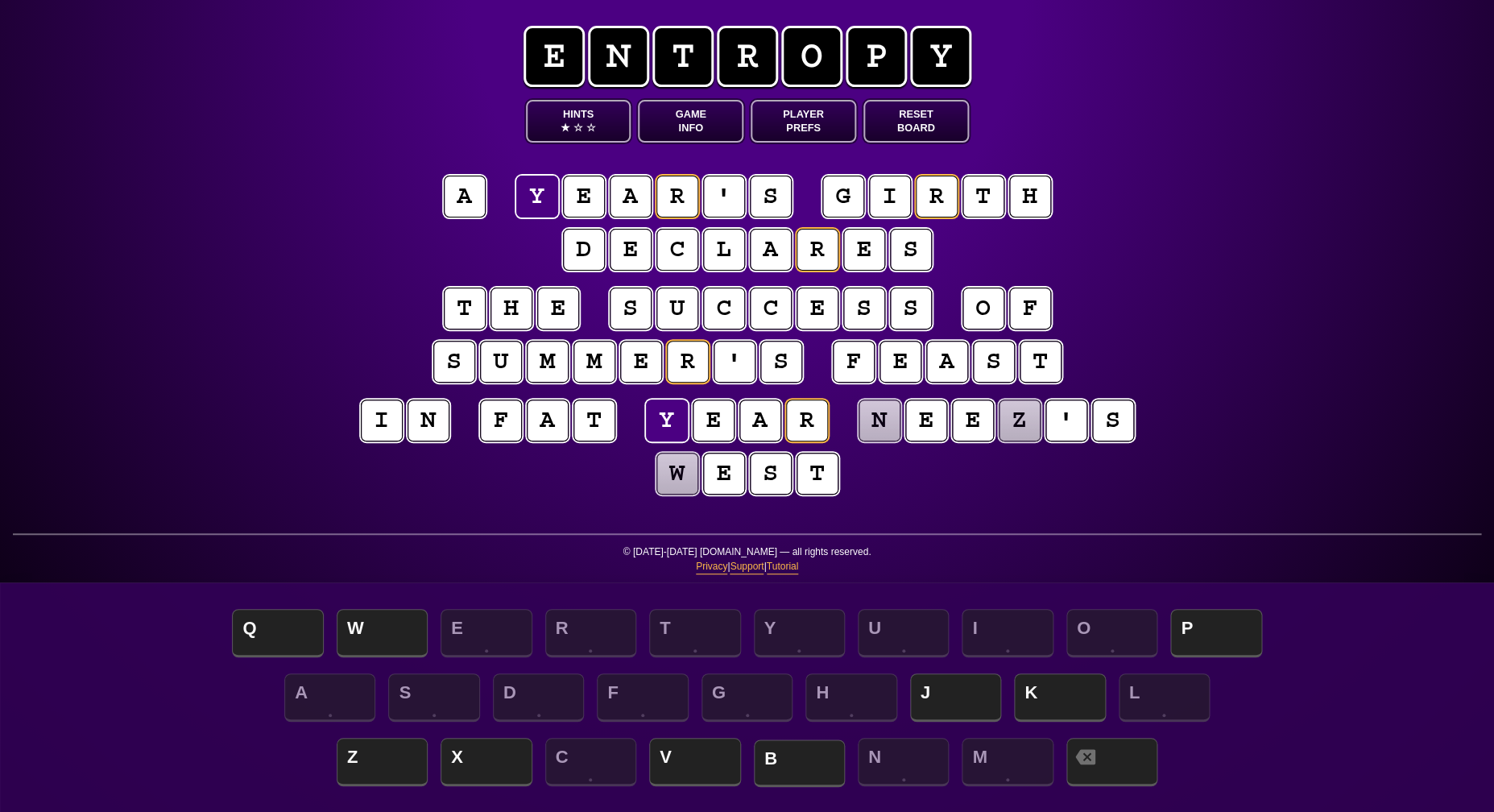
click at [794, 781] on div "Z X C V B N M" at bounding box center [747, 763] width 1462 height 65
click at [789, 768] on span "B" at bounding box center [799, 763] width 91 height 48
drag, startPoint x: 526, startPoint y: 197, endPoint x: 540, endPoint y: 206, distance: 16.6
click at [526, 197] on puzzle-tile "y" at bounding box center [537, 197] width 42 height 42
click at [815, 770] on span "B" at bounding box center [799, 763] width 91 height 48
